Goal: Information Seeking & Learning: Find specific page/section

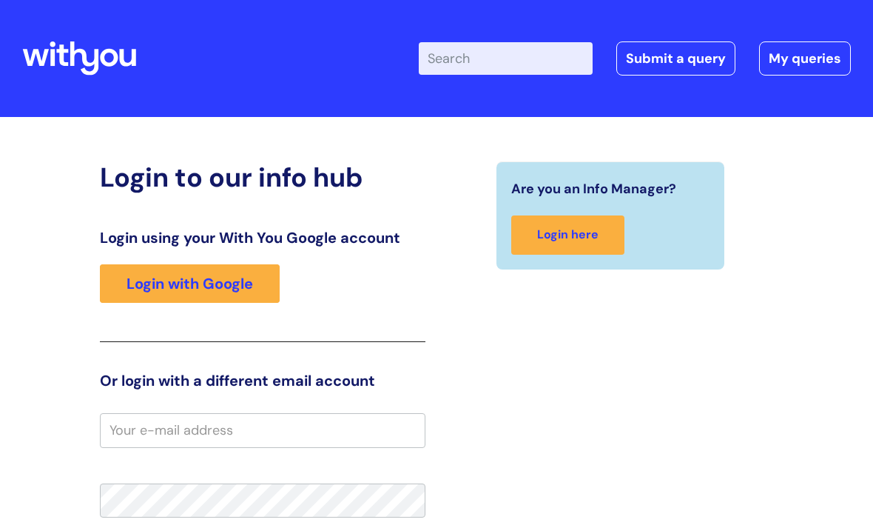
scroll to position [300, 0]
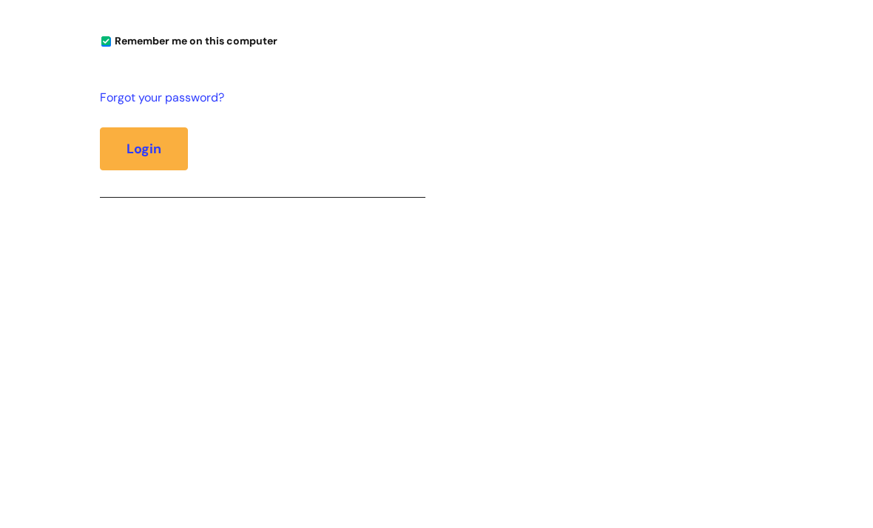
click at [144, 372] on button "Login" at bounding box center [144, 373] width 88 height 43
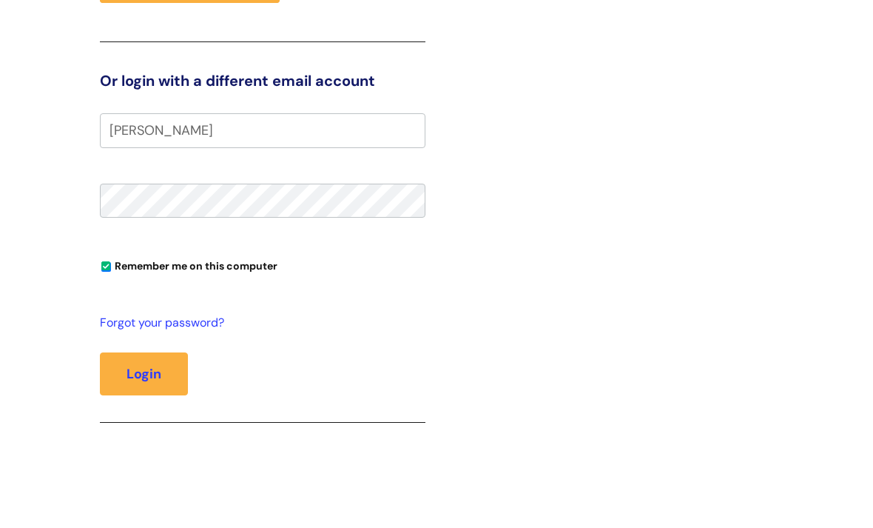
click at [130, 378] on button "Login" at bounding box center [144, 374] width 88 height 43
type input "[EMAIL_ADDRESS][PERSON_NAME][DOMAIN_NAME]"
click at [170, 332] on link "Forgot your password?" at bounding box center [259, 322] width 318 height 21
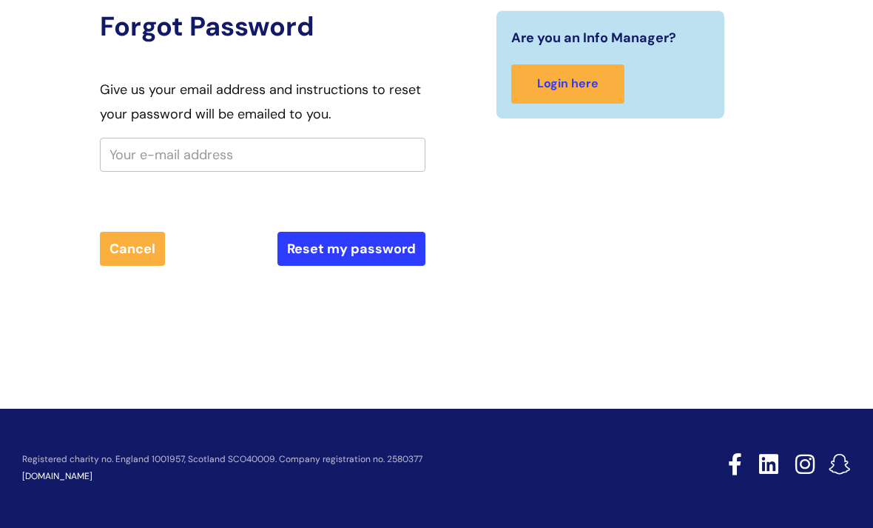
scroll to position [149, 0]
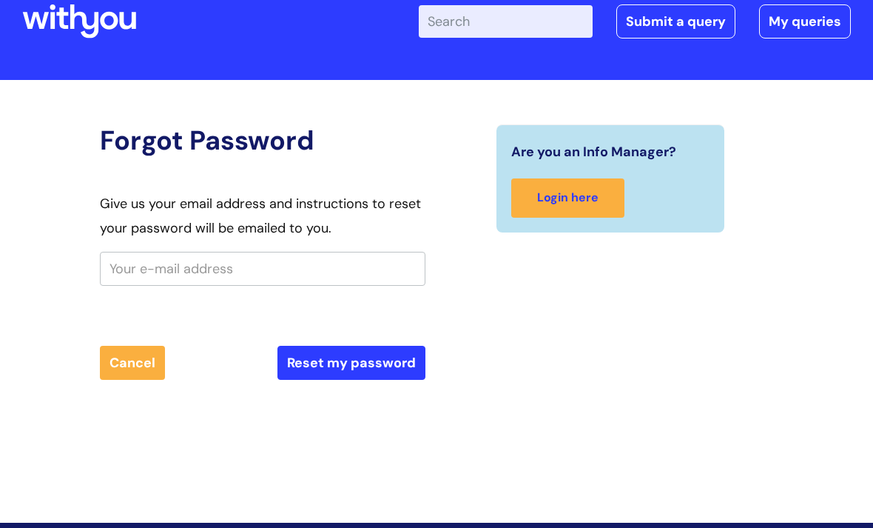
click at [135, 352] on button "Cancel" at bounding box center [132, 363] width 65 height 34
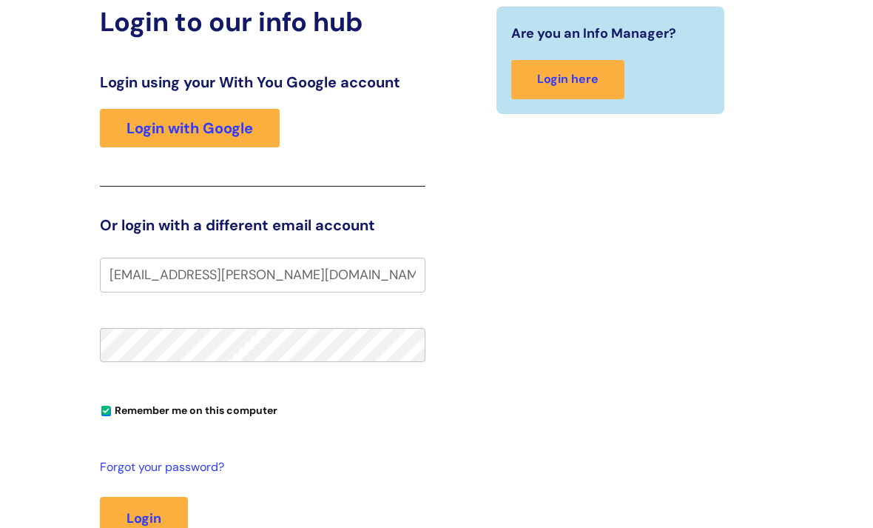
scroll to position [219, 0]
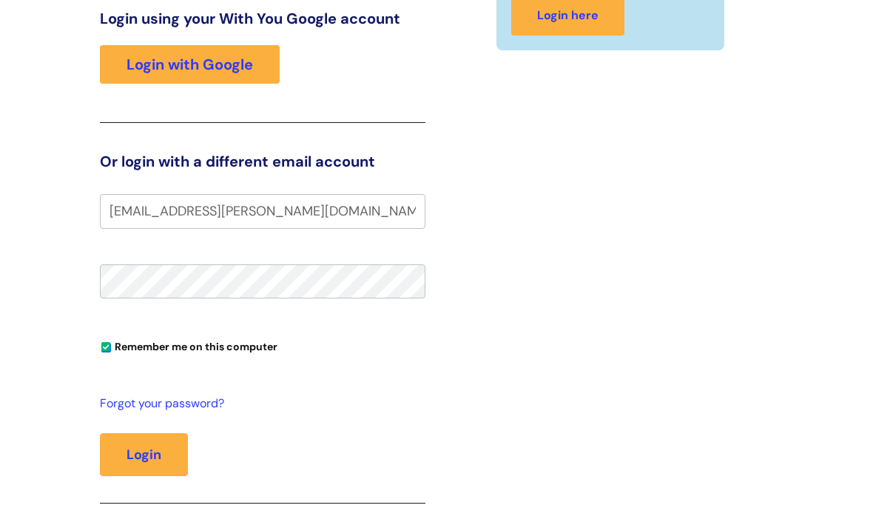
click at [148, 459] on button "Login" at bounding box center [144, 454] width 88 height 43
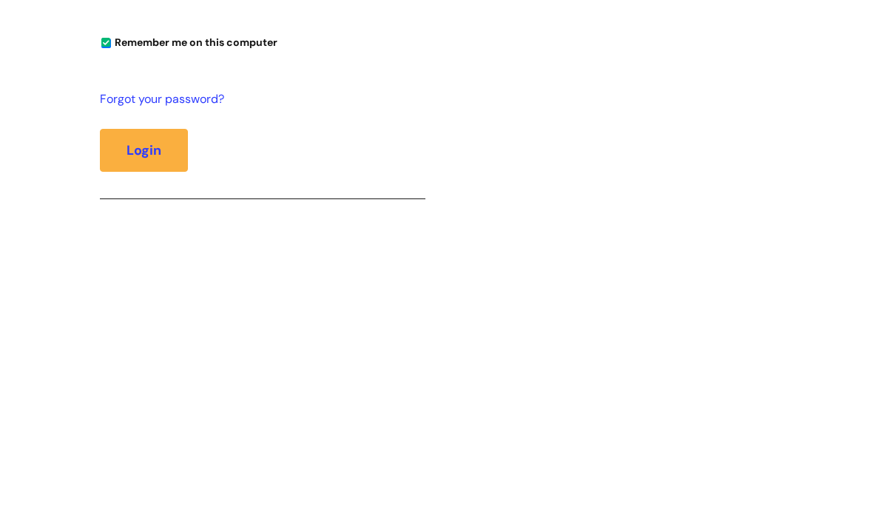
scroll to position [376, 0]
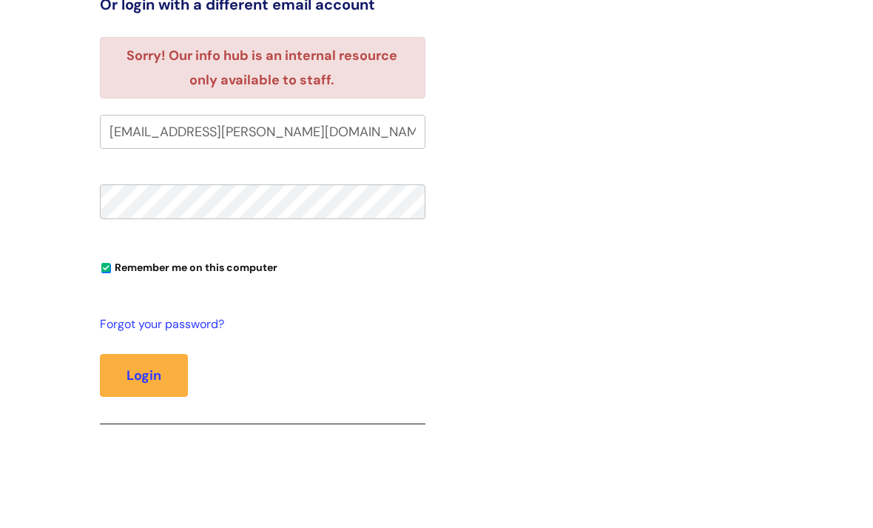
click at [128, 367] on button "Login" at bounding box center [144, 375] width 88 height 43
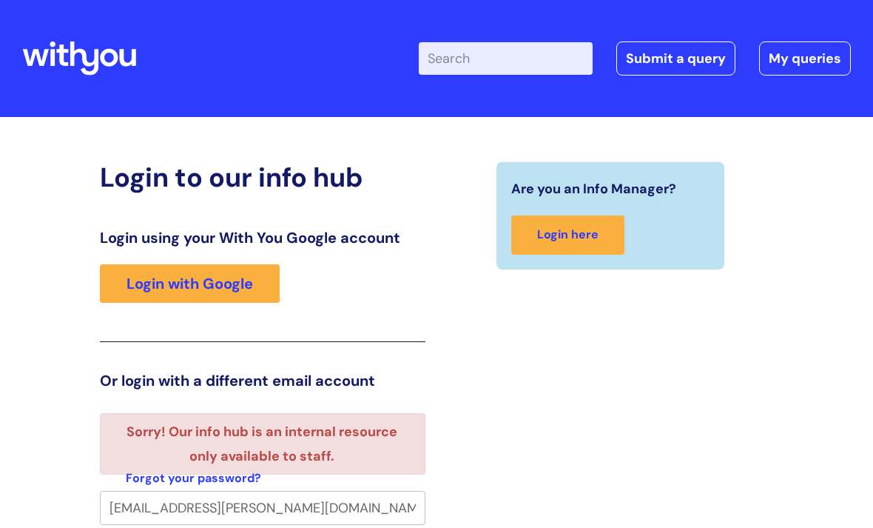
scroll to position [376, 0]
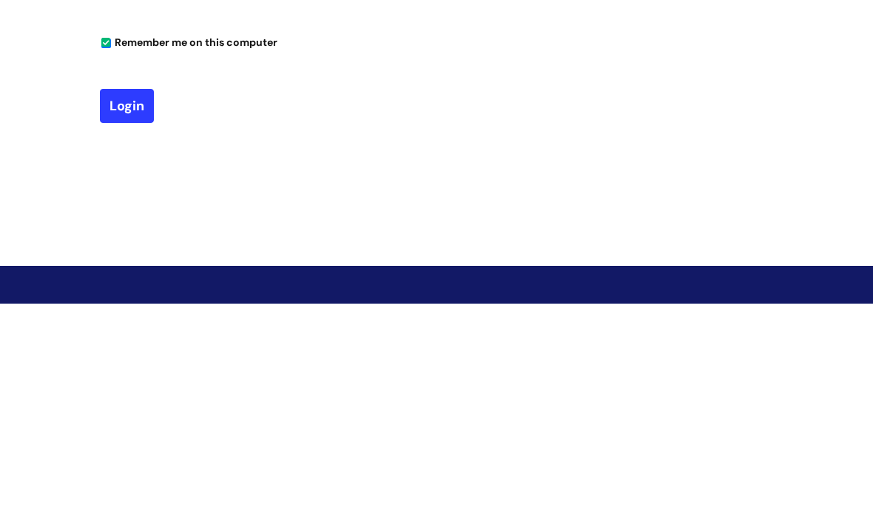
type input "C.Fairman"
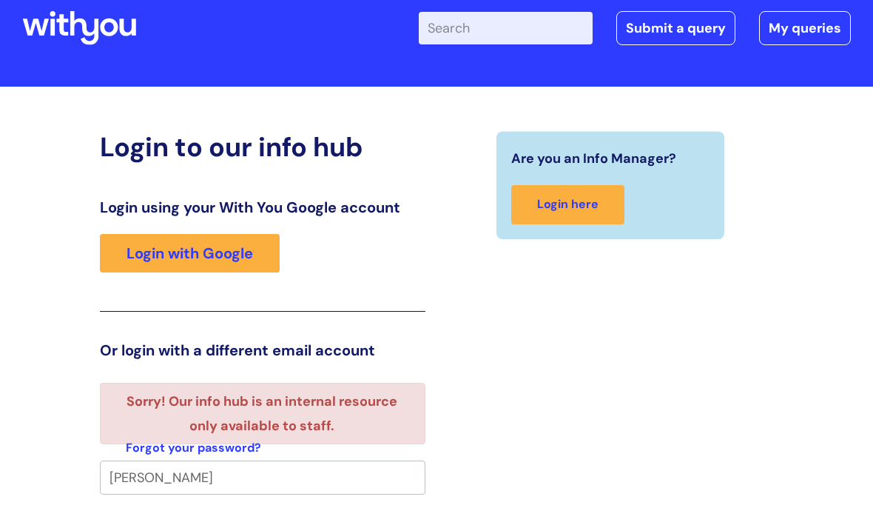
scroll to position [0, 0]
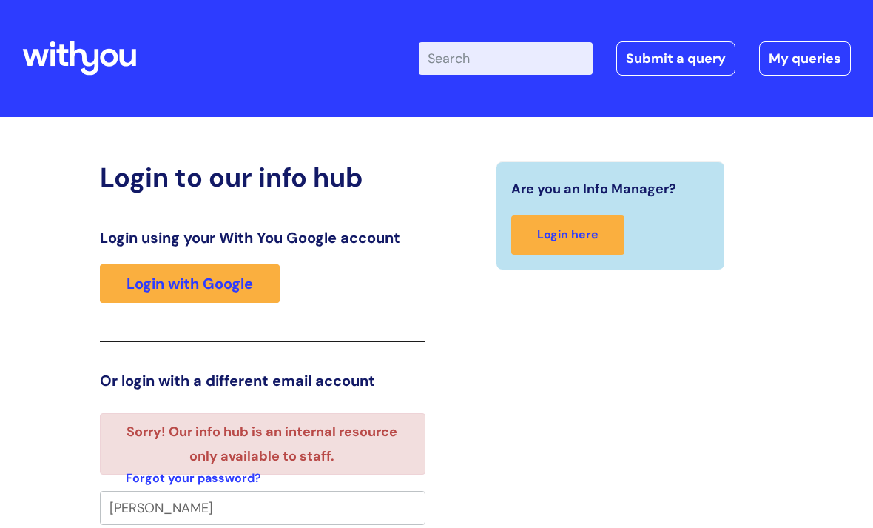
click at [179, 323] on div "Login using your With You Google account Login with Google" at bounding box center [263, 285] width 326 height 113
click at [184, 302] on link "Login with Google" at bounding box center [190, 283] width 180 height 38
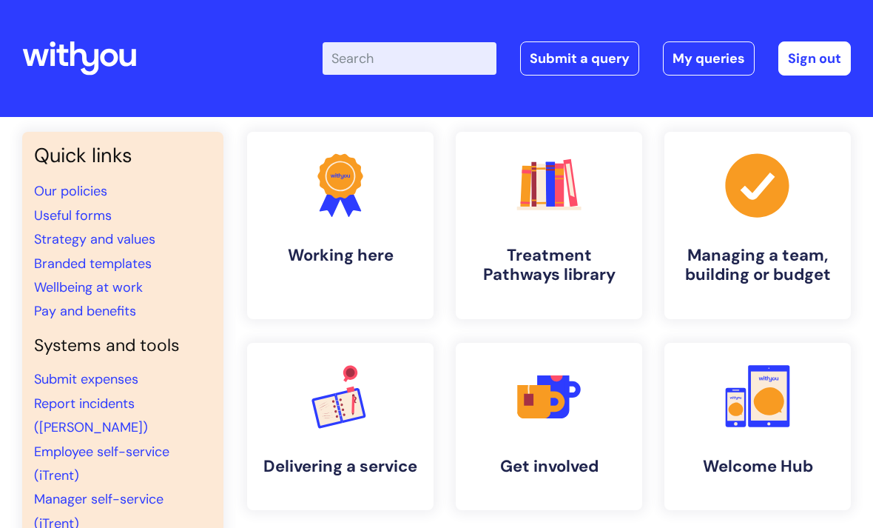
click at [389, 75] on input "Enter your search term here..." at bounding box center [410, 58] width 174 height 33
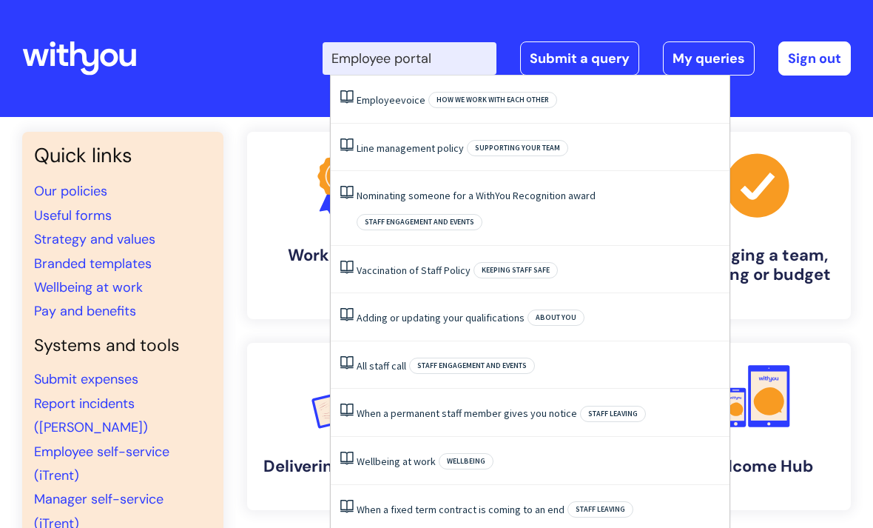
type input "Employee portal"
click button "Search" at bounding box center [0, 0] width 0 height 0
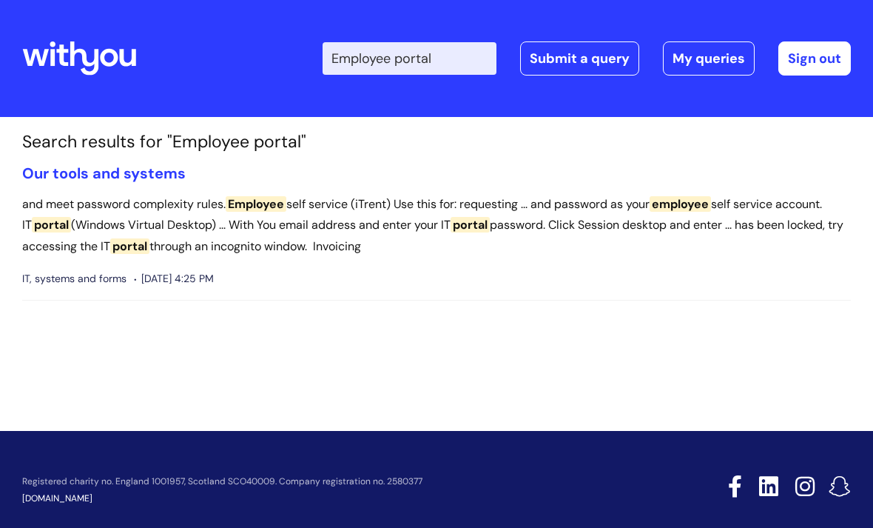
click at [270, 209] on span "Employee" at bounding box center [256, 204] width 61 height 16
click at [397, 64] on input "Employee portal" at bounding box center [410, 58] width 174 height 33
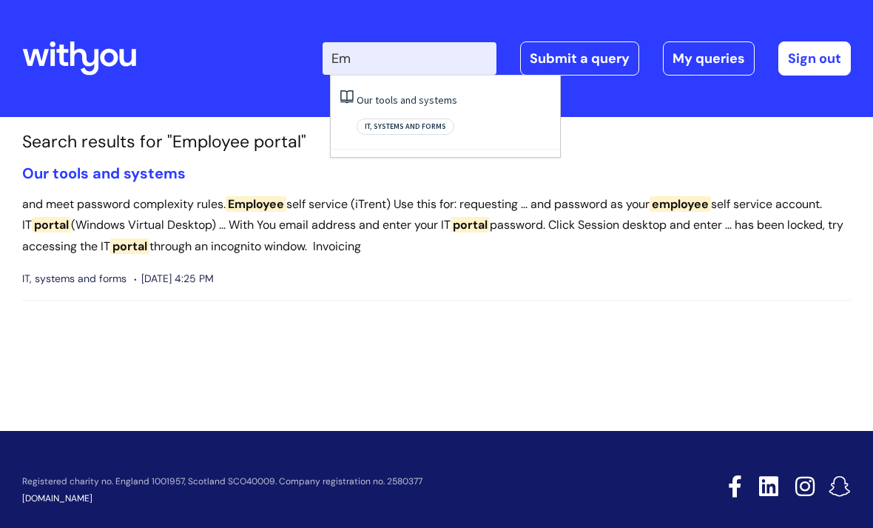
type input "E"
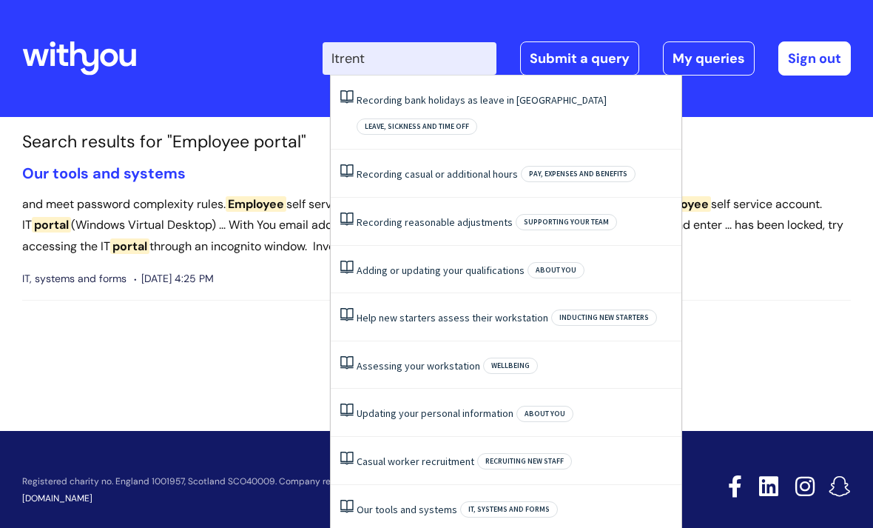
type input "Itrent"
click button "Search" at bounding box center [0, 0] width 0 height 0
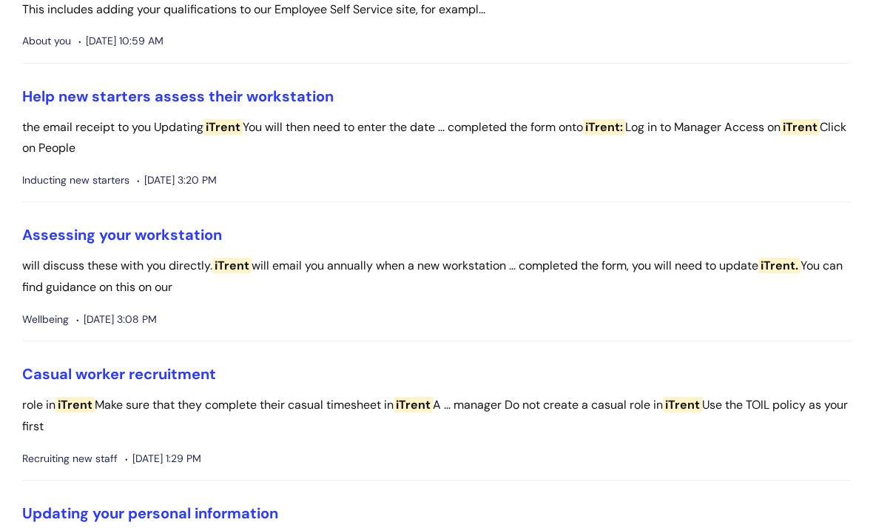
scroll to position [643, 0]
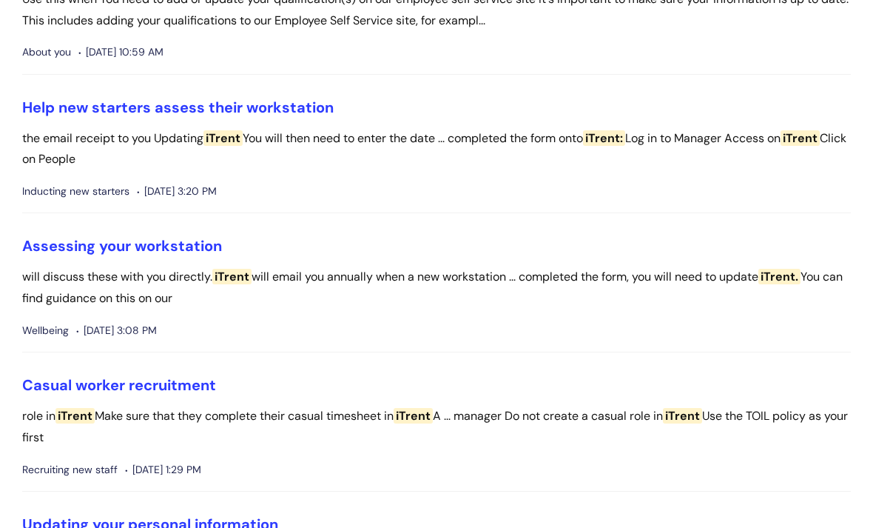
click at [261, 107] on link "Help new starters assess their workstation" at bounding box center [178, 107] width 312 height 19
